Goal: Task Accomplishment & Management: Manage account settings

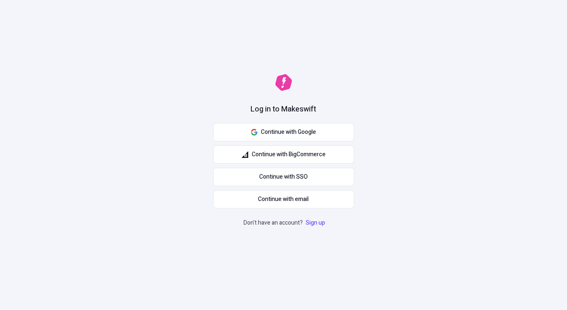
click at [263, 139] on button "Continue with Google" at bounding box center [283, 132] width 141 height 18
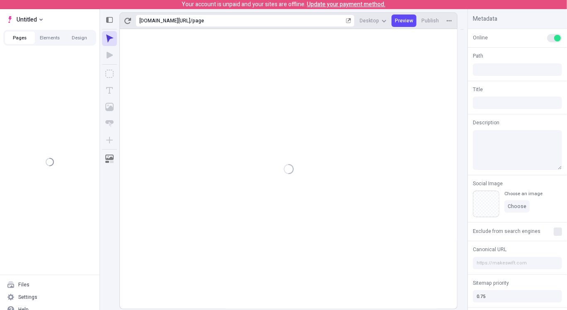
type input "/page"
click at [265, 2] on p "Your account is unpaid and your sites are offline. Update your payment method." at bounding box center [284, 4] width 204 height 9
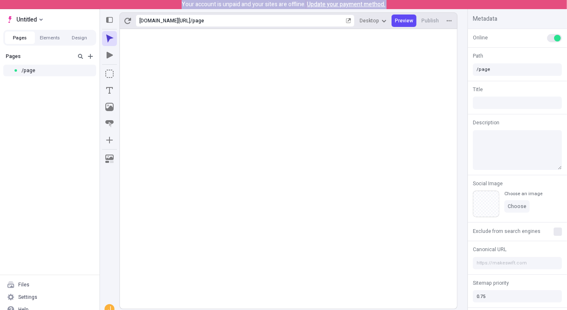
click at [265, 2] on p "Your account is unpaid and your sites are offline. Update your payment method." at bounding box center [284, 4] width 204 height 9
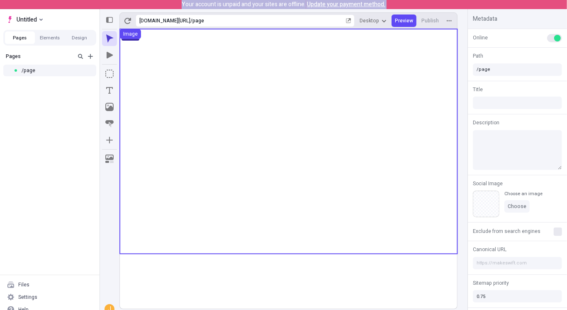
click at [317, 89] on use at bounding box center [289, 141] width 338 height 225
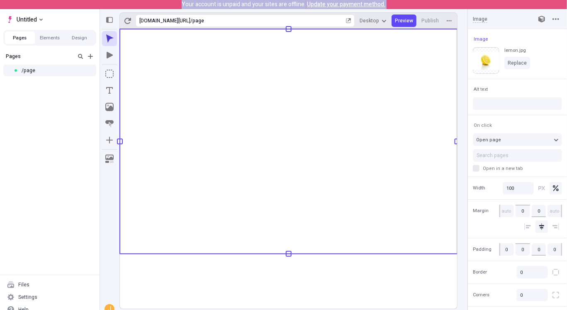
click at [324, 1] on span "Update your payment method." at bounding box center [346, 4] width 78 height 9
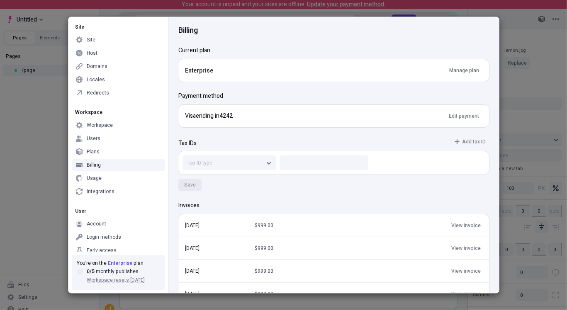
scroll to position [8, 0]
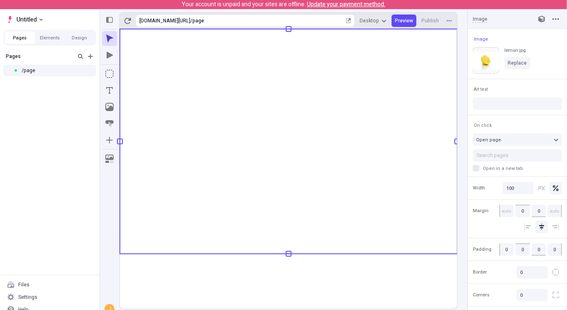
click at [25, 132] on div "Pages /page" at bounding box center [50, 162] width 100 height 226
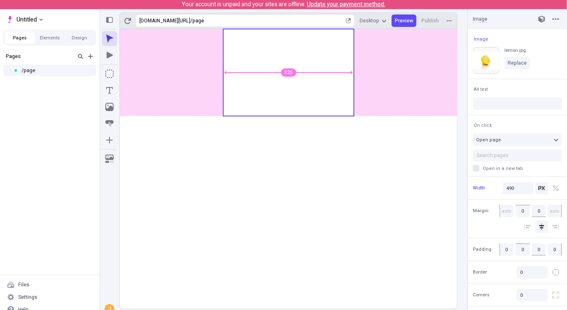
type input "495"
click at [185, 136] on body "Your account is unpaid and your sites are offline. Update your payment method. …" at bounding box center [283, 155] width 567 height 310
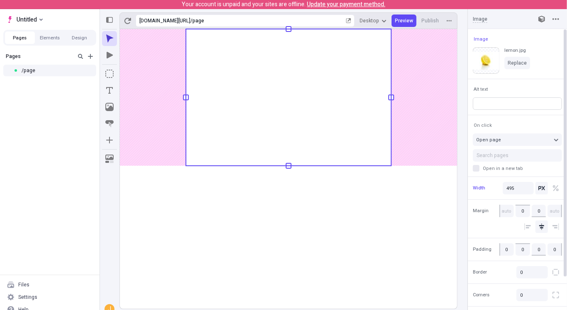
click at [498, 102] on input "text" at bounding box center [517, 104] width 89 height 12
type input "asdfasd"
click at [482, 90] on span "Alt text" at bounding box center [481, 89] width 14 height 6
click at [434, 88] on div "Reset to base Alt + Click" at bounding box center [425, 87] width 80 height 12
click at [37, 89] on div "Pages /page" at bounding box center [50, 162] width 100 height 226
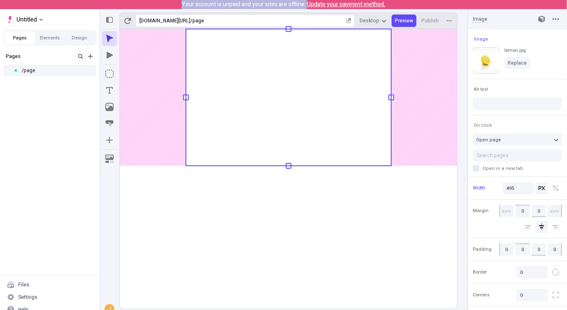
drag, startPoint x: 181, startPoint y: 5, endPoint x: 307, endPoint y: 7, distance: 126.2
click at [307, 7] on div "Your account is unpaid and your sites are offline. Update your payment method." at bounding box center [283, 4] width 567 height 9
copy p "Your account is unpaid and your sites are offline."
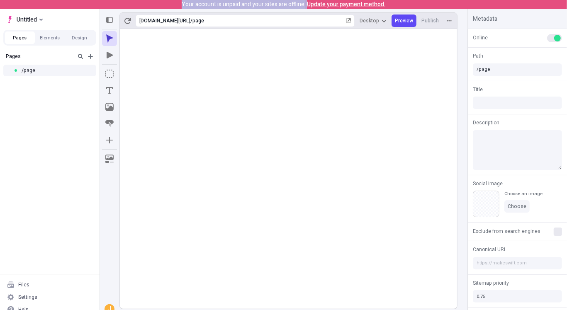
click at [359, 232] on rect at bounding box center [288, 169] width 337 height 280
click at [165, 2] on div "Your account is unpaid and your sites are offline. Update your payment method." at bounding box center [283, 4] width 567 height 9
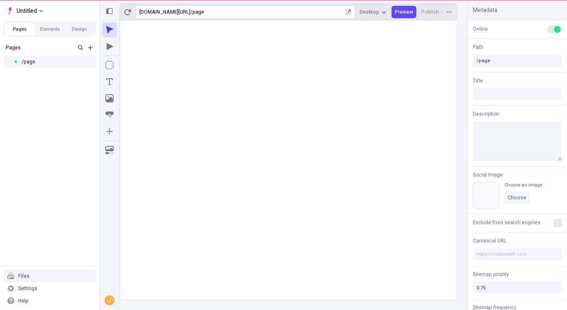
click at [34, 229] on div "Pages /page" at bounding box center [50, 153] width 100 height 226
click at [39, 299] on div "Help" at bounding box center [49, 301] width 93 height 12
click at [74, 283] on span "Copy diagnostics" at bounding box center [70, 283] width 40 height 13
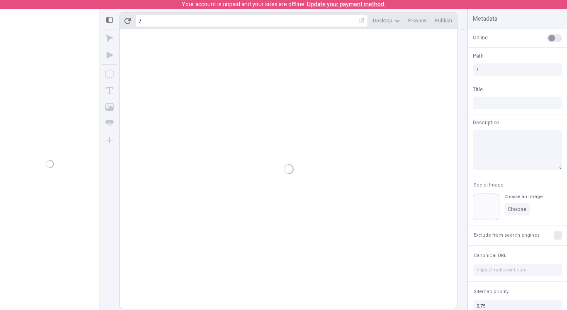
scroll to position [9, 0]
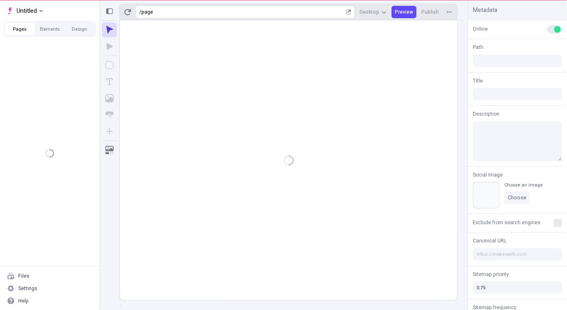
type input "/page"
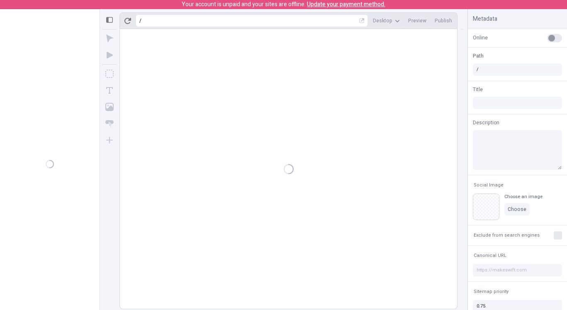
scroll to position [9, 0]
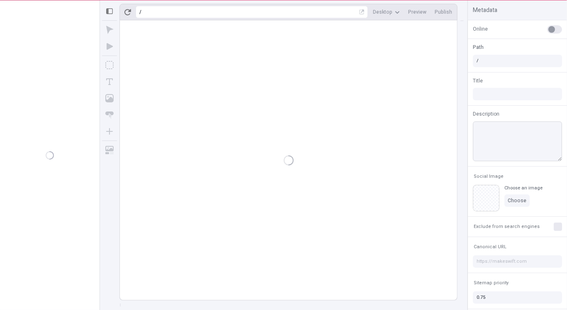
type input "/page"
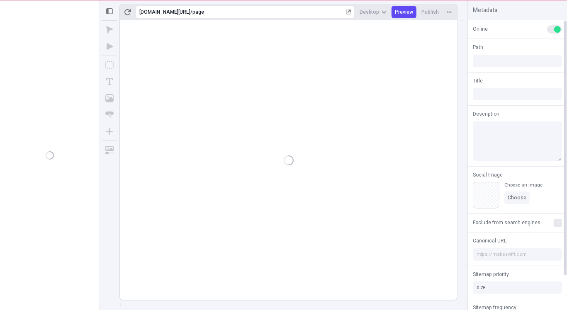
type input "/page"
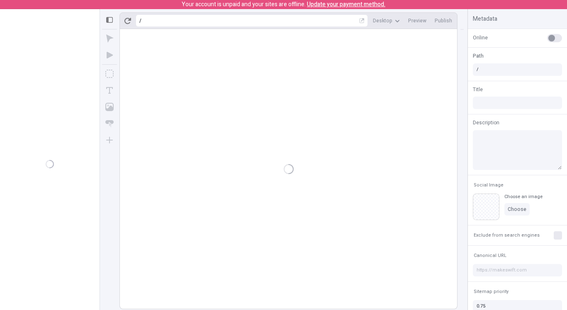
scroll to position [9, 0]
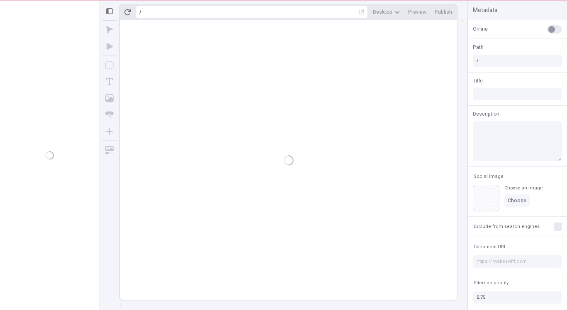
type input "/page"
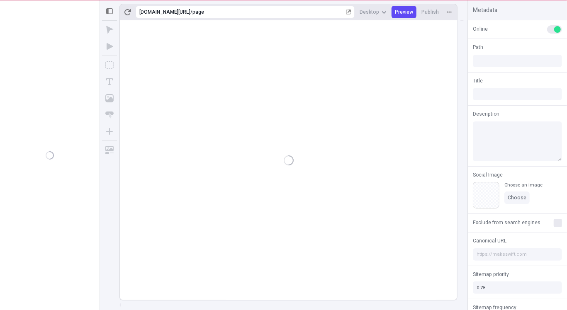
type input "/page"
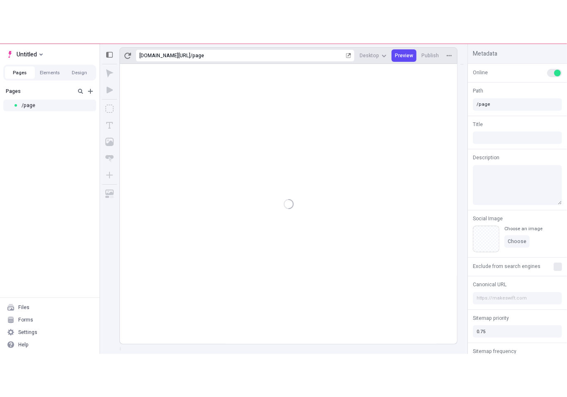
scroll to position [0, 0]
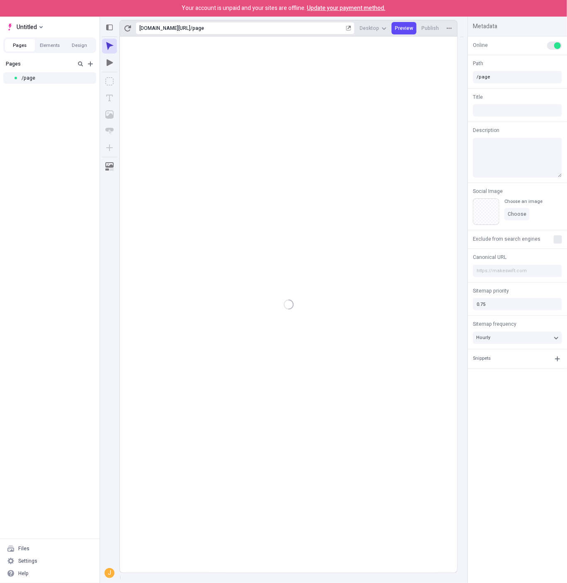
click at [253, 153] on div at bounding box center [288, 305] width 337 height 536
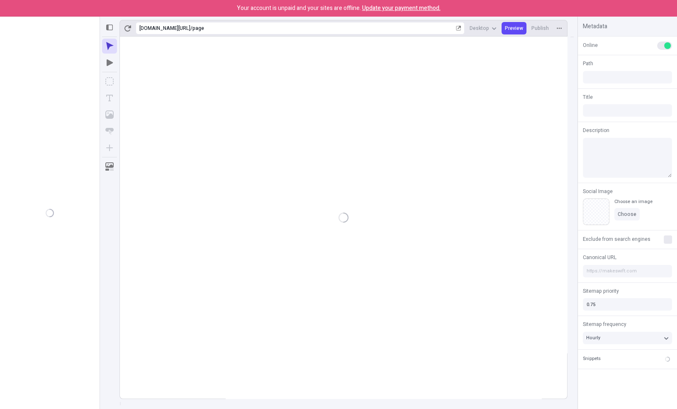
type input "/page"
click at [50, 42] on button "Elements" at bounding box center [50, 45] width 30 height 12
click at [83, 46] on button "Design" at bounding box center [80, 45] width 30 height 12
click at [44, 45] on button "Elements" at bounding box center [50, 45] width 30 height 12
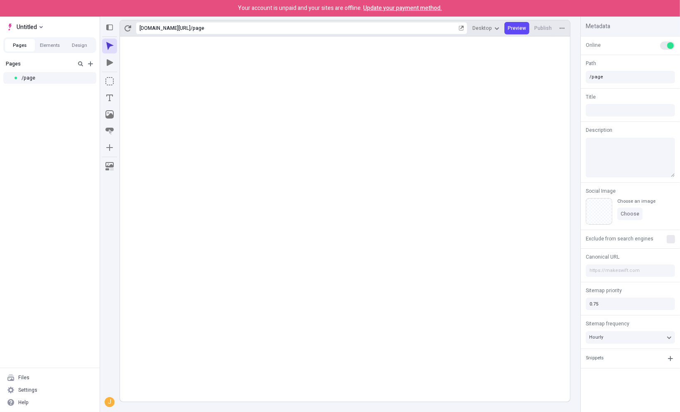
click at [29, 46] on button "Pages" at bounding box center [20, 45] width 30 height 12
drag, startPoint x: 80, startPoint y: 115, endPoint x: 88, endPoint y: 99, distance: 17.3
click at [80, 114] on div "Pages /page" at bounding box center [50, 212] width 100 height 312
click at [569, 27] on div "https://v3z8eu2h4t.staging.makeswift.site / page Desktop Preview Publish" at bounding box center [345, 28] width 451 height 17
click at [559, 26] on button "button" at bounding box center [562, 28] width 12 height 12
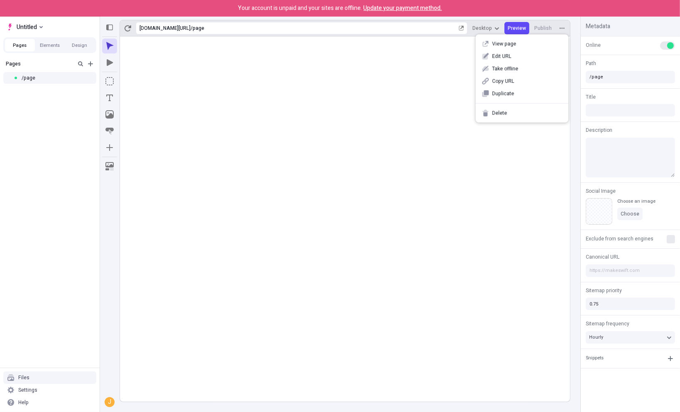
click at [54, 177] on div "Pages /page" at bounding box center [50, 212] width 100 height 312
click at [29, 27] on span "Untitled" at bounding box center [27, 27] width 20 height 10
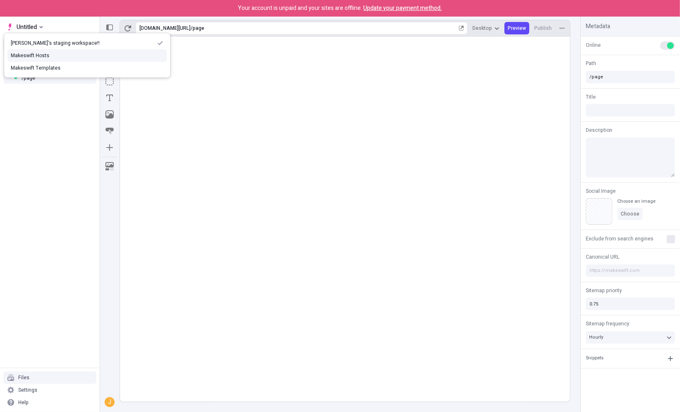
click at [51, 55] on div "Makeswift Hosts" at bounding box center [87, 55] width 153 height 7
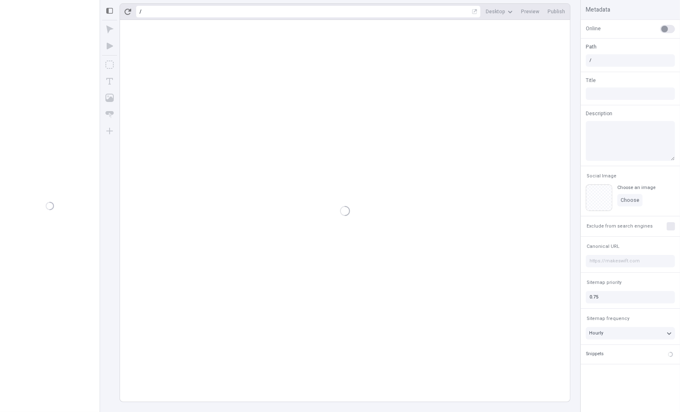
type input "/page"
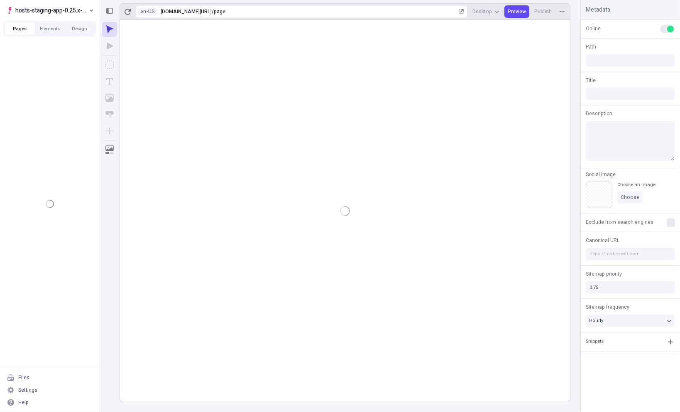
type input "/page"
click at [43, 393] on div "Settings" at bounding box center [49, 390] width 93 height 12
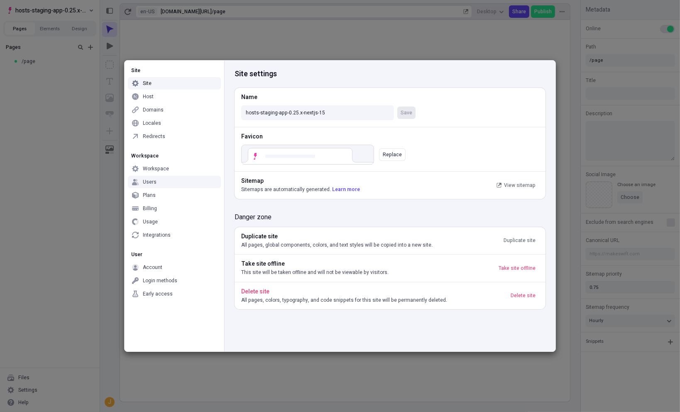
click at [154, 184] on div "Users" at bounding box center [150, 182] width 14 height 7
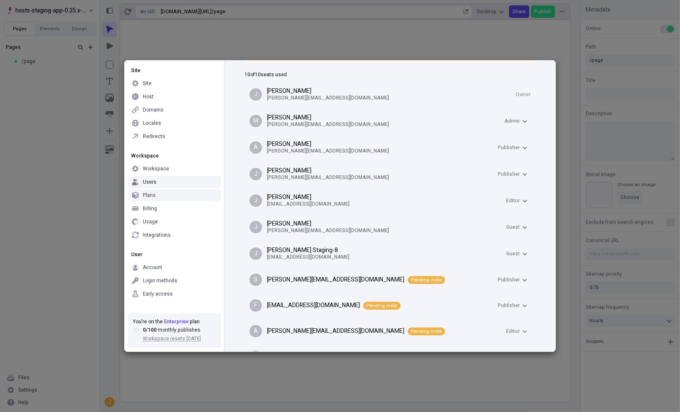
scroll to position [90, 0]
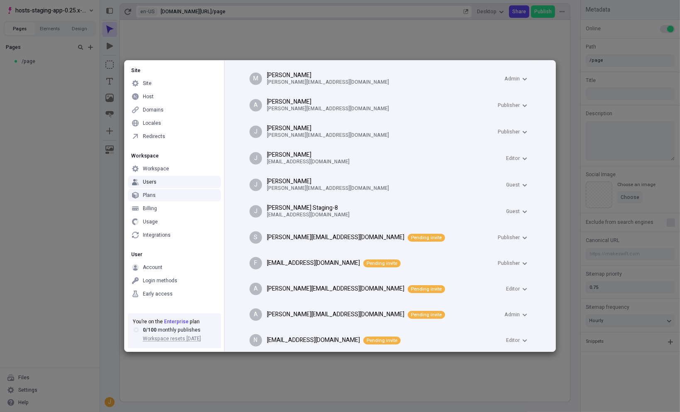
click at [295, 160] on p "joshuawootonn@gmail.com" at bounding box center [385, 162] width 236 height 7
click at [510, 159] on span "Editor" at bounding box center [513, 158] width 14 height 7
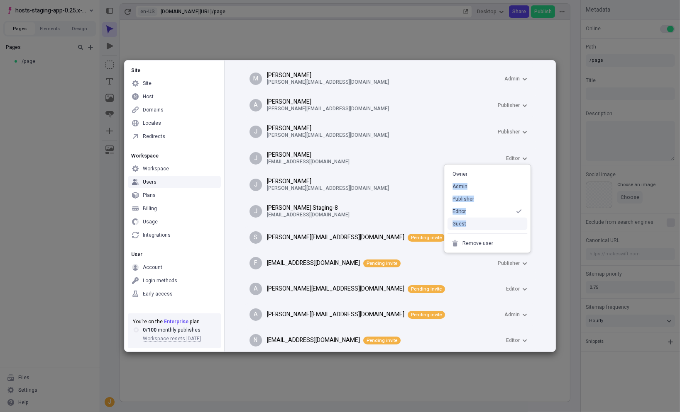
drag, startPoint x: 500, startPoint y: 173, endPoint x: 476, endPoint y: 222, distance: 54.0
click at [476, 222] on div "Owner Admin Publisher Editor Guest Remove user" at bounding box center [487, 209] width 86 height 88
click at [476, 222] on div "Guest" at bounding box center [487, 224] width 80 height 12
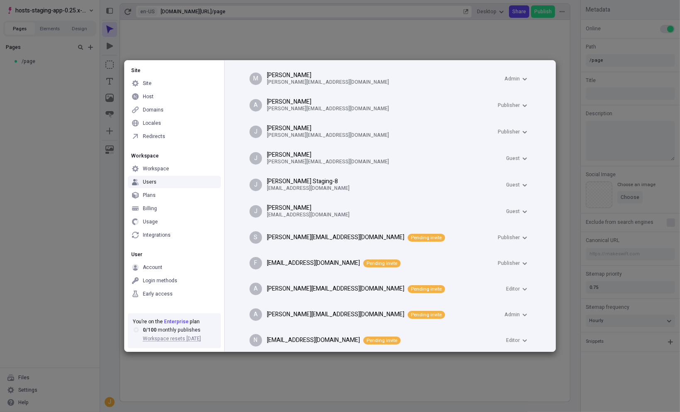
click at [388, 154] on p "James Quick" at bounding box center [385, 155] width 236 height 7
click at [166, 175] on div "Workspace" at bounding box center [174, 169] width 93 height 12
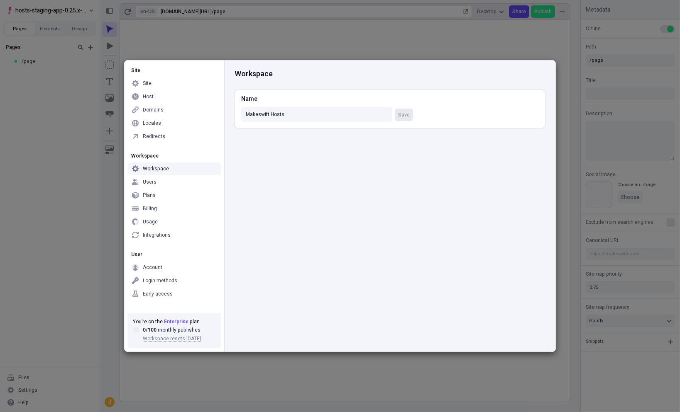
scroll to position [0, 0]
click at [156, 207] on div "Billing" at bounding box center [174, 208] width 93 height 12
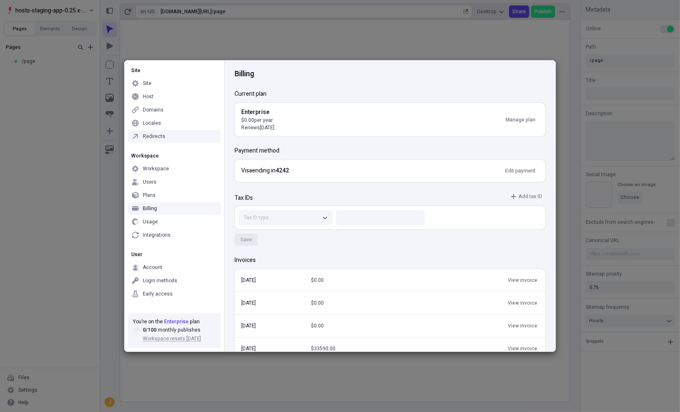
click at [38, 113] on div "Site Site Host Domains Locales Redirects Workspace Workspace Users Plans Billin…" at bounding box center [340, 206] width 680 height 412
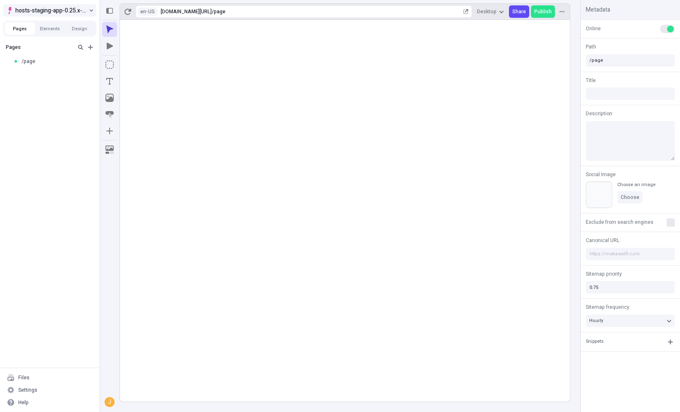
click at [68, 9] on span "hosts-staging-app-0.25.x-nextjs-15" at bounding box center [51, 10] width 72 height 10
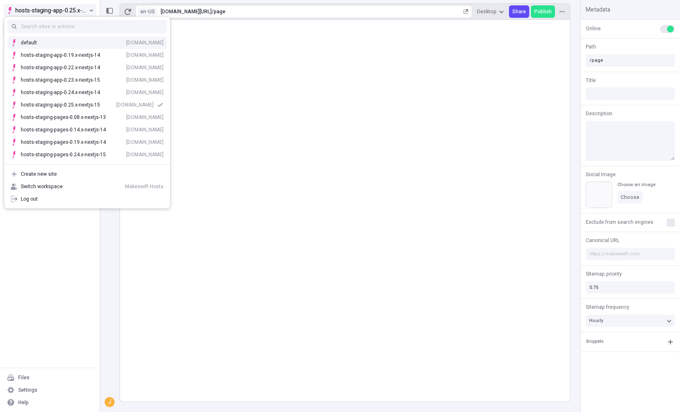
click at [68, 8] on span "hosts-staging-app-0.25.x-nextjs-15" at bounding box center [51, 10] width 72 height 10
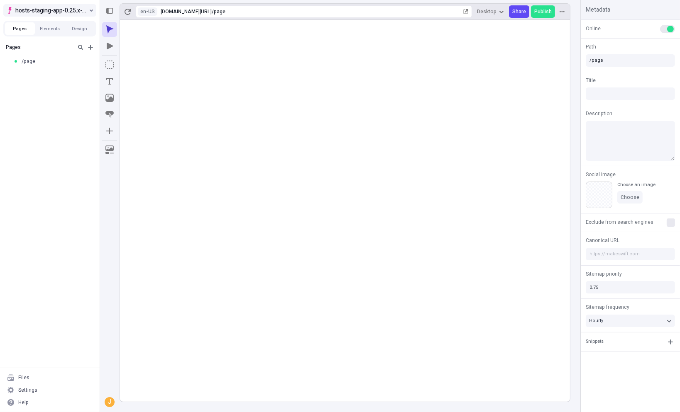
click at [68, 8] on span "hosts-staging-app-0.25.x-nextjs-15" at bounding box center [51, 10] width 72 height 10
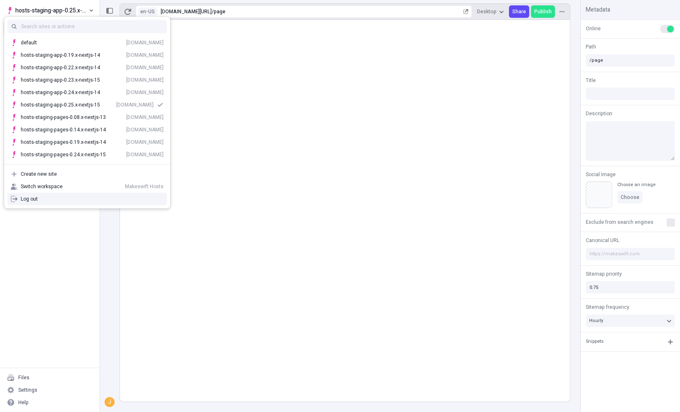
drag, startPoint x: 90, startPoint y: 200, endPoint x: 59, endPoint y: 241, distance: 51.0
click at [59, 241] on body "hosts-staging-app-0.25.x-nextjs-15 Pages Elements Design Pages /page Files Sett…" at bounding box center [340, 206] width 680 height 412
drag, startPoint x: 48, startPoint y: 256, endPoint x: 49, endPoint y: 252, distance: 4.5
click at [48, 256] on div "Pages /page" at bounding box center [50, 204] width 100 height 328
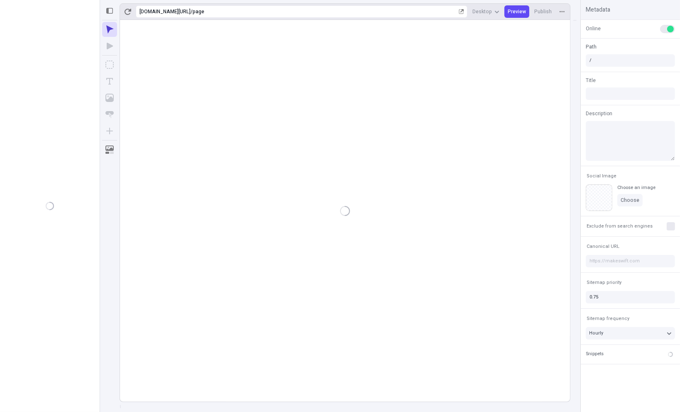
type input "/page"
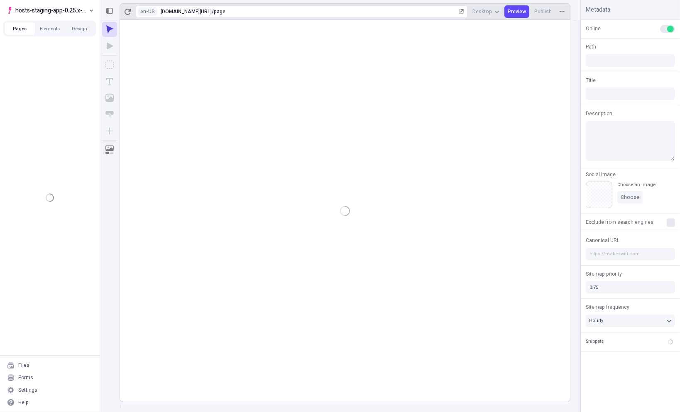
type input "/page"
click at [69, 117] on div "Pages /page" at bounding box center [50, 204] width 100 height 328
drag, startPoint x: 28, startPoint y: 274, endPoint x: 47, endPoint y: 229, distance: 48.5
click at [28, 274] on div "Pages /page" at bounding box center [50, 204] width 100 height 328
click at [62, 7] on span "hosts-staging-app-0.25.x-nextjs-15" at bounding box center [51, 10] width 72 height 10
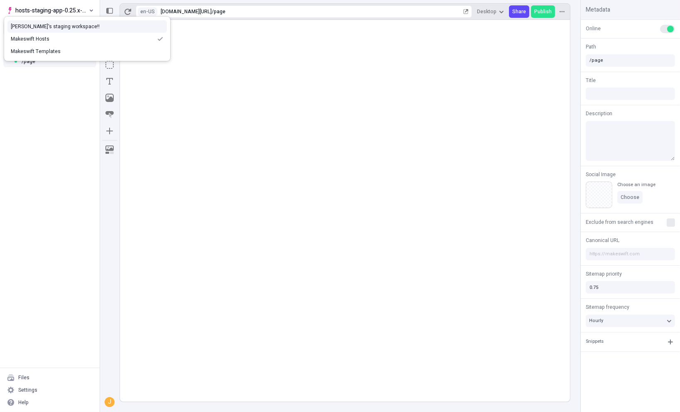
click at [69, 188] on div "Pages /page" at bounding box center [50, 204] width 100 height 328
click at [46, 395] on div "Settings" at bounding box center [49, 390] width 93 height 12
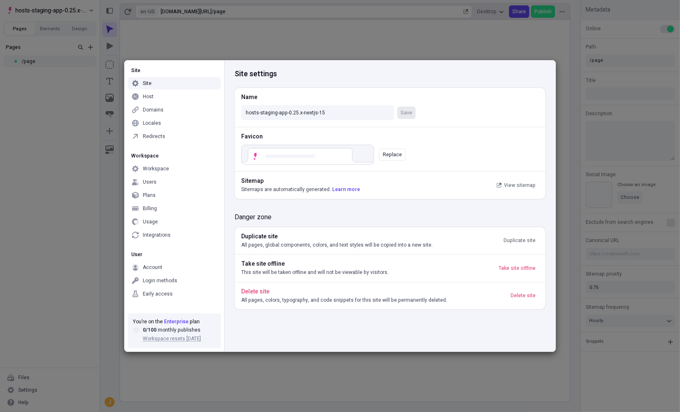
click at [167, 84] on div "Site" at bounding box center [174, 83] width 93 height 12
click at [184, 172] on div "Workspace" at bounding box center [174, 169] width 93 height 12
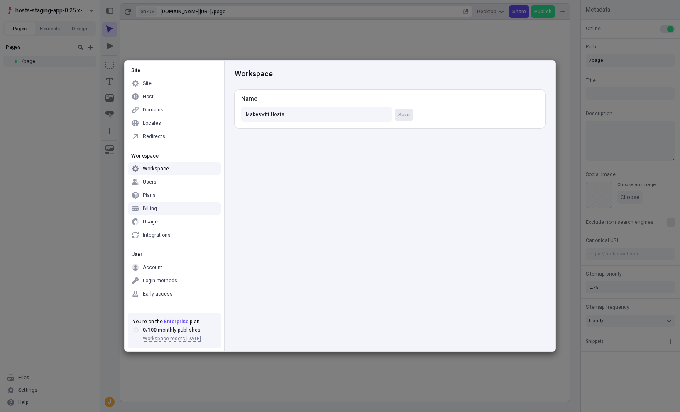
click at [182, 208] on div "Billing" at bounding box center [174, 208] width 93 height 12
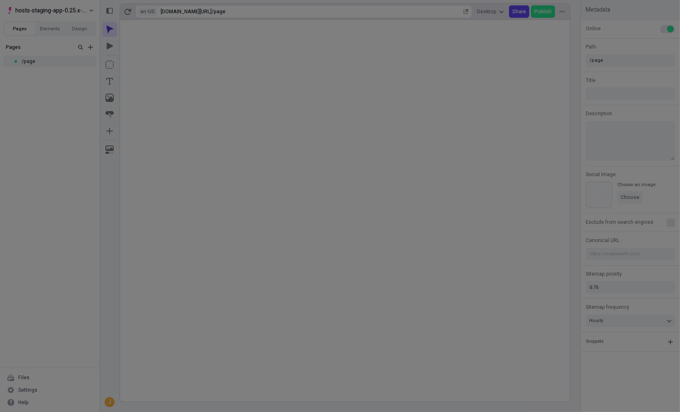
click at [69, 189] on div "Site Site Host Domains Locales Redirects Workspace Workspace Users Plans Billin…" at bounding box center [340, 206] width 680 height 412
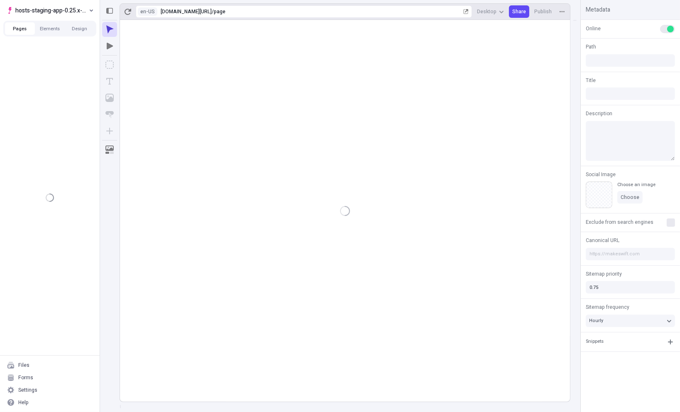
type input "/page"
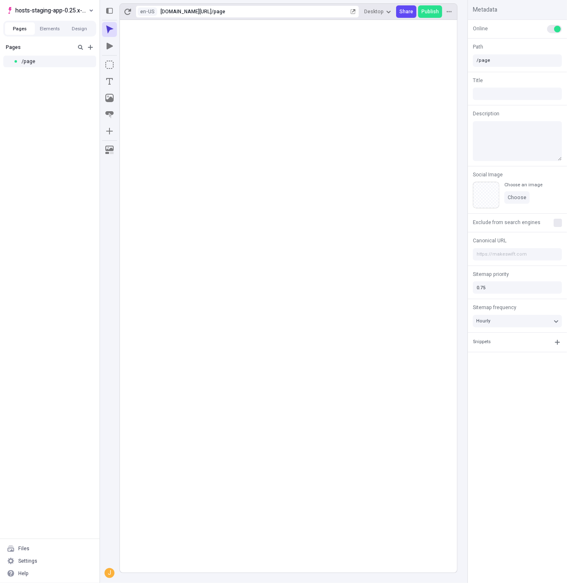
drag, startPoint x: 91, startPoint y: 159, endPoint x: 68, endPoint y: 100, distance: 63.5
click at [91, 158] on div "Pages /page" at bounding box center [50, 289] width 100 height 499
click at [55, 6] on span "hosts-staging-app-0.25.x-nextjs-15" at bounding box center [51, 10] width 72 height 10
click at [65, 157] on div "Pages /page" at bounding box center [50, 289] width 100 height 499
click at [60, 7] on span "hosts-staging-app-0.25.x-nextjs-15" at bounding box center [51, 10] width 72 height 10
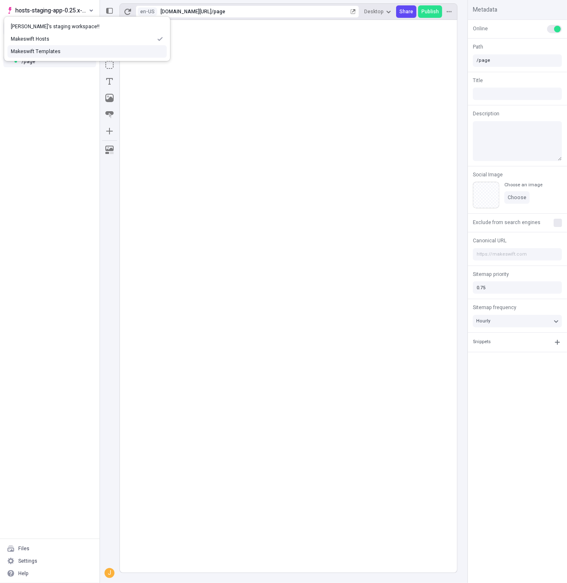
click at [39, 53] on div "Makeswift Templates" at bounding box center [87, 51] width 153 height 7
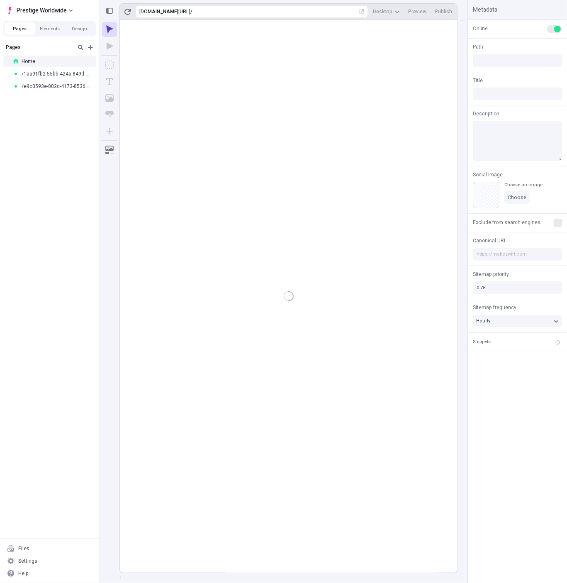
type input "/"
click at [54, 8] on span "Prestige Worldwide" at bounding box center [42, 10] width 50 height 10
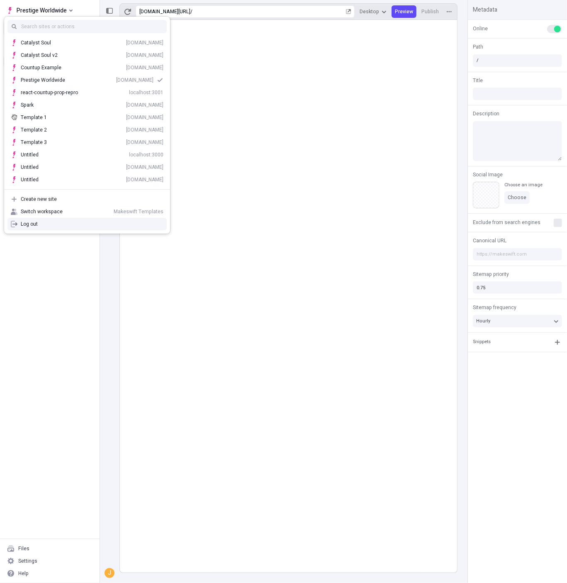
click at [41, 284] on div "Pages Home /1aa91fb2-55bb-424a-849d-fe20cbddca42 /e9c0593e-002c-4173-8536-b0e9c…" at bounding box center [50, 289] width 100 height 499
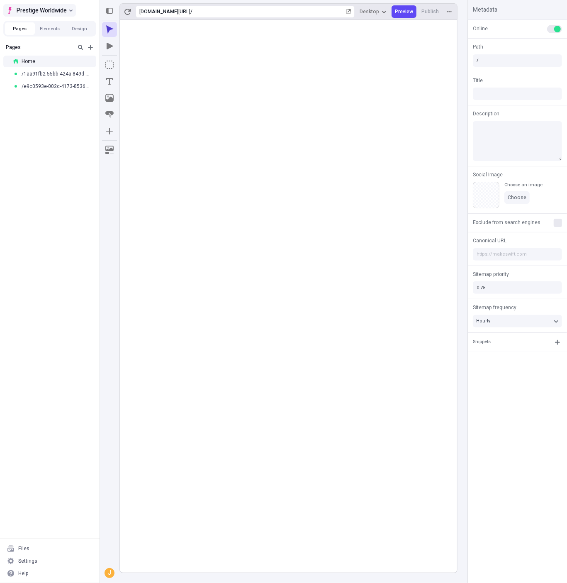
click at [46, 15] on span "Prestige Worldwide" at bounding box center [42, 10] width 50 height 10
click at [46, 29] on div "[PERSON_NAME]'s staging workspace!!" at bounding box center [87, 26] width 153 height 7
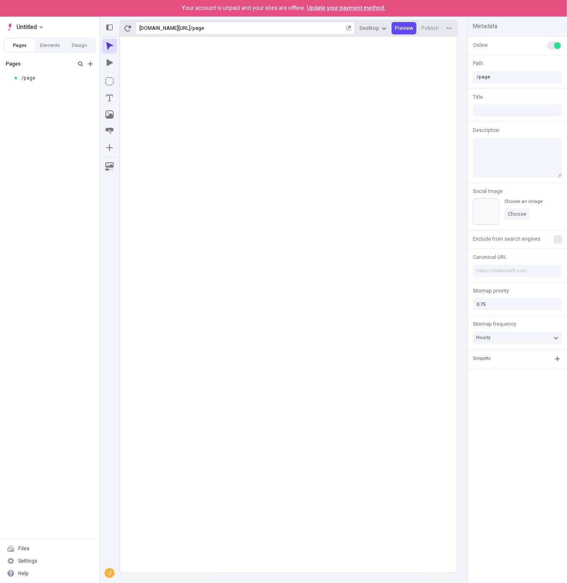
click at [44, 181] on div "Pages /page" at bounding box center [50, 297] width 100 height 482
click at [75, 359] on div "Pages /page" at bounding box center [50, 297] width 100 height 482
click at [90, 70] on div "Pages" at bounding box center [50, 63] width 96 height 15
click at [90, 65] on icon "Add new" at bounding box center [90, 63] width 5 height 5
click at [124, 69] on span "Page from template" at bounding box center [139, 68] width 51 height 7
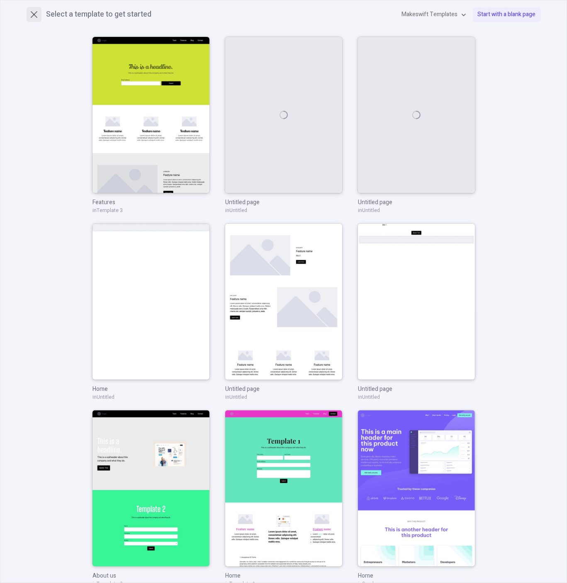
click at [31, 13] on icon "button" at bounding box center [34, 14] width 8 height 8
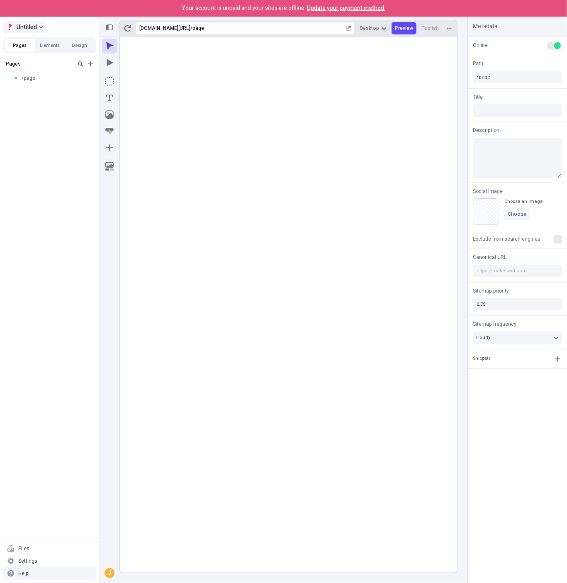
click at [34, 26] on span "Untitled" at bounding box center [27, 27] width 20 height 10
drag, startPoint x: 64, startPoint y: 250, endPoint x: 64, endPoint y: 240, distance: 9.5
click at [64, 250] on div "Pages /page" at bounding box center [50, 297] width 100 height 482
